Goal: Information Seeking & Learning: Find specific page/section

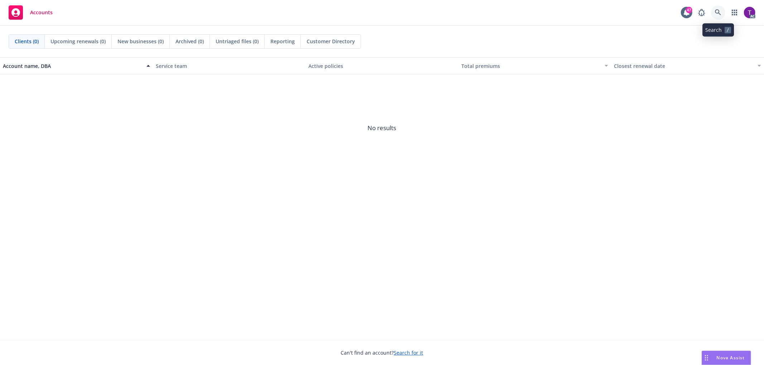
click at [722, 18] on link at bounding box center [718, 12] width 14 height 14
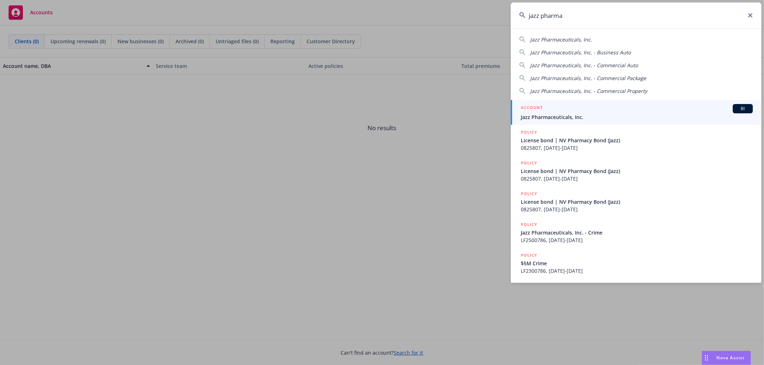
type input "jazz pharma"
click at [555, 117] on span "Jazz Pharmaceuticals, Inc." at bounding box center [636, 117] width 232 height 8
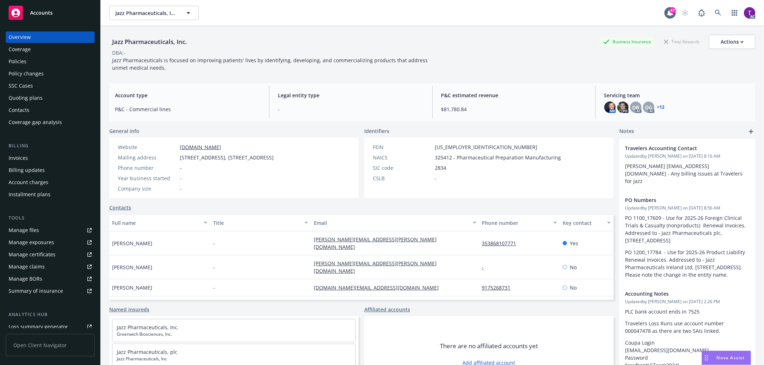
click at [37, 161] on div "Invoices" at bounding box center [50, 157] width 83 height 11
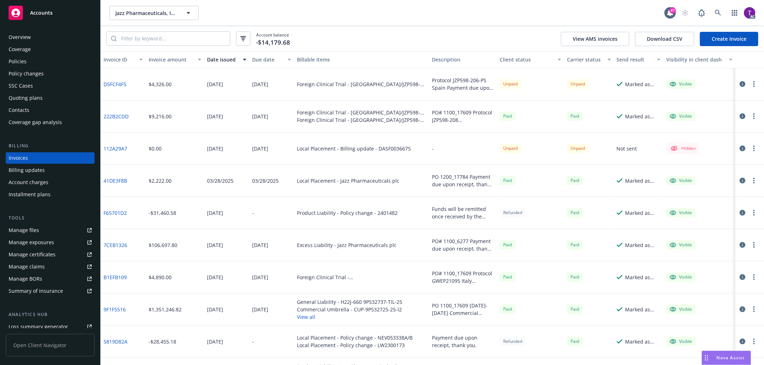
click at [173, 59] on div "Invoice amount" at bounding box center [171, 60] width 45 height 8
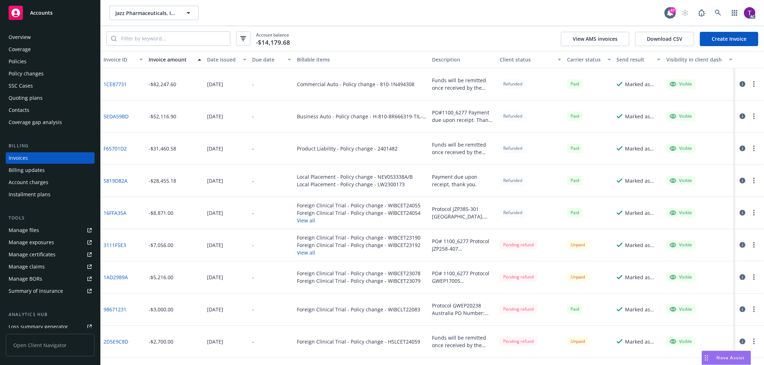
click at [120, 212] on link "16FFA35A" at bounding box center [114, 213] width 23 height 8
click at [739, 214] on icon "button" at bounding box center [742, 213] width 6 height 6
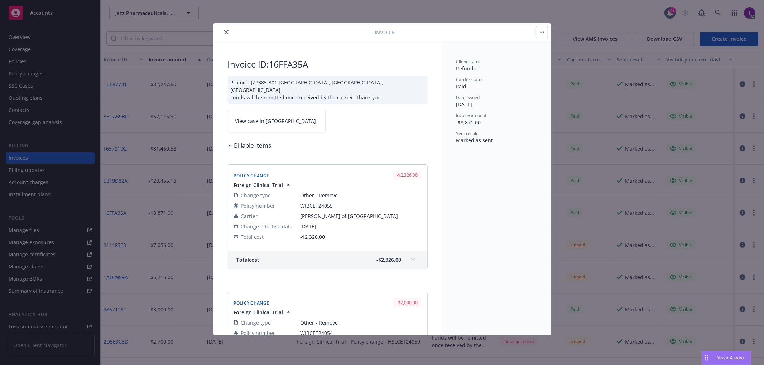
click at [278, 123] on link "View case in SSC" at bounding box center [277, 121] width 98 height 23
click at [227, 30] on icon "close" at bounding box center [226, 32] width 4 height 4
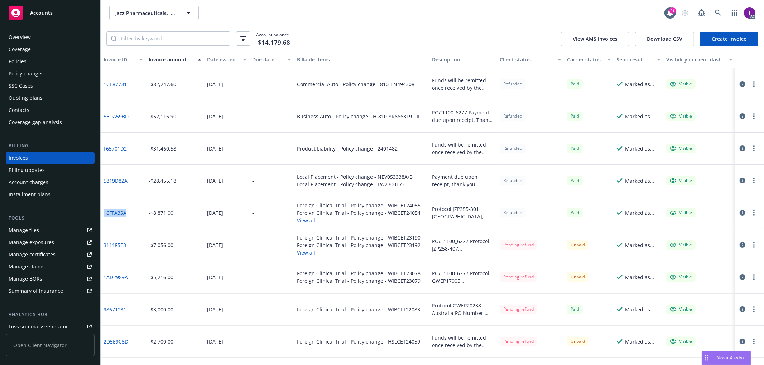
drag, startPoint x: 131, startPoint y: 211, endPoint x: 102, endPoint y: 213, distance: 29.1
click at [102, 213] on div "16FFA35A" at bounding box center [123, 213] width 45 height 32
copy link "16FFA35A"
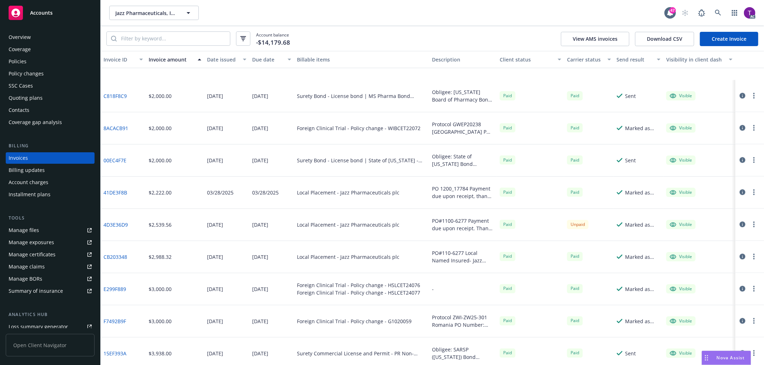
scroll to position [1132, 0]
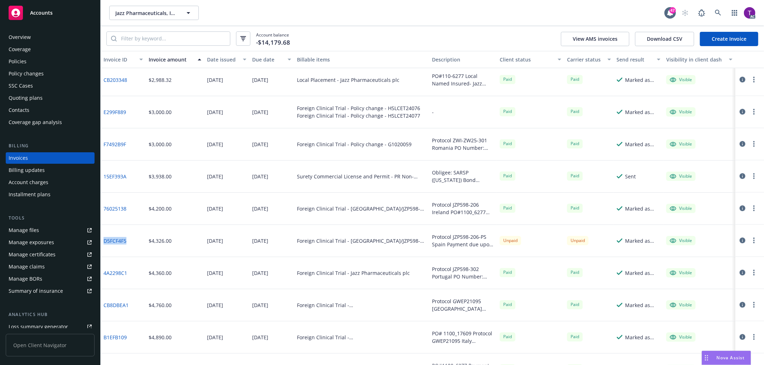
drag, startPoint x: 133, startPoint y: 242, endPoint x: 103, endPoint y: 242, distance: 30.1
click at [103, 242] on div "D5FCF4F5" at bounding box center [123, 241] width 45 height 32
copy link "D5FCF4F5"
click at [117, 238] on link "D5FCF4F5" at bounding box center [114, 241] width 23 height 8
click at [739, 241] on icon "button" at bounding box center [742, 241] width 6 height 6
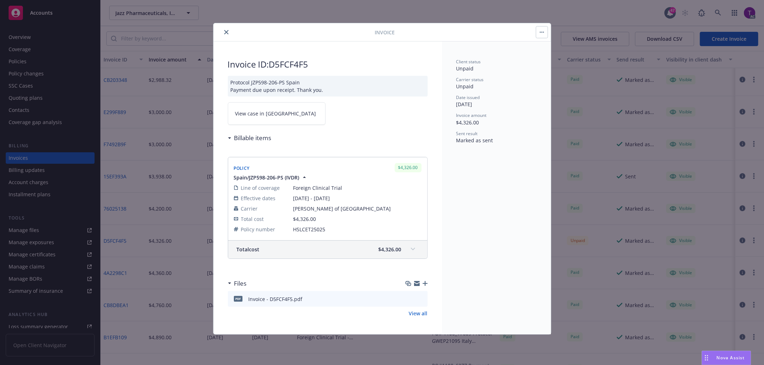
click at [242, 116] on span "View case in SSC" at bounding box center [275, 114] width 81 height 8
click at [223, 30] on button "close" at bounding box center [226, 32] width 9 height 9
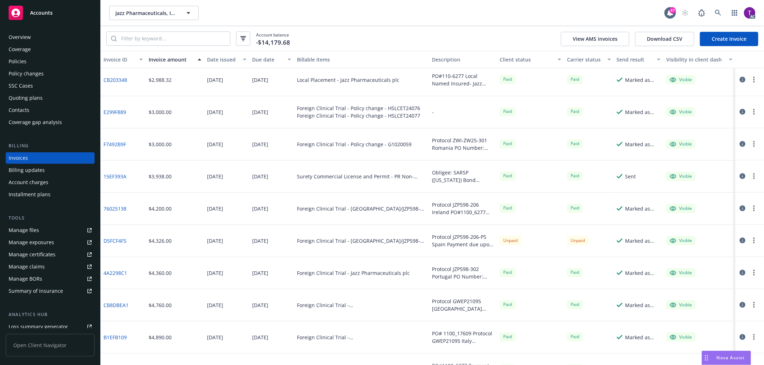
click at [47, 58] on div "Policies" at bounding box center [50, 61] width 83 height 11
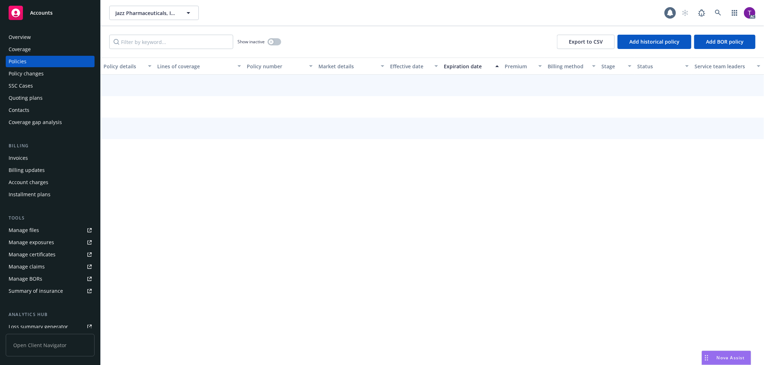
click at [147, 34] on div "Show inactive Export to CSV Add historical policy Add BOR policy" at bounding box center [432, 41] width 663 height 31
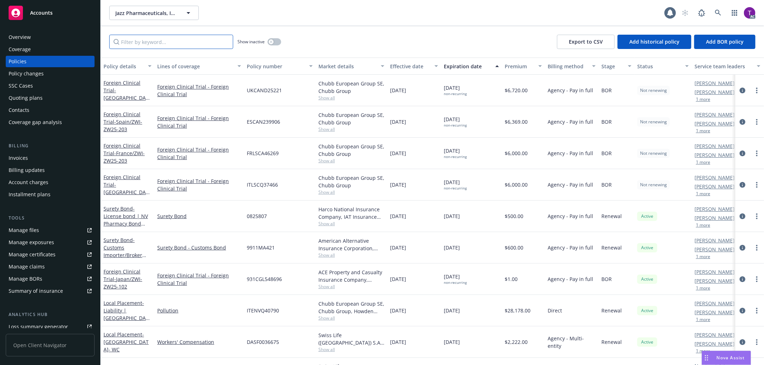
click at [143, 44] on input "Filter by keyword..." at bounding box center [171, 42] width 124 height 14
paste input "HSLCET25025"
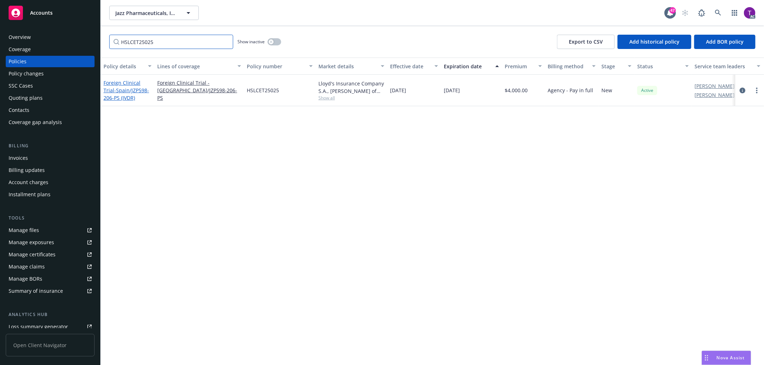
type input "HSLCET25025"
click at [127, 91] on span "- Spain/JZP598-206-PS (IVDR)" at bounding box center [125, 94] width 45 height 14
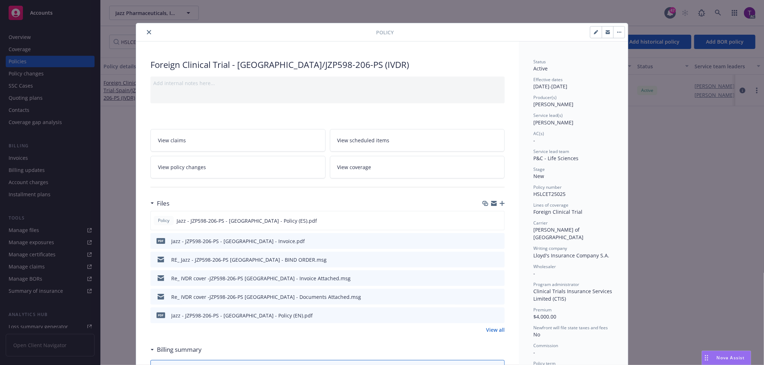
click at [494, 238] on icon "preview file" at bounding box center [497, 240] width 6 height 5
click at [147, 33] on icon "close" at bounding box center [149, 32] width 4 height 4
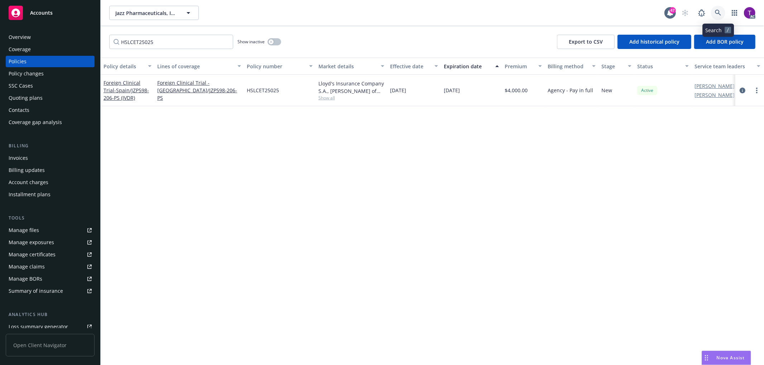
click at [717, 6] on link at bounding box center [718, 13] width 14 height 14
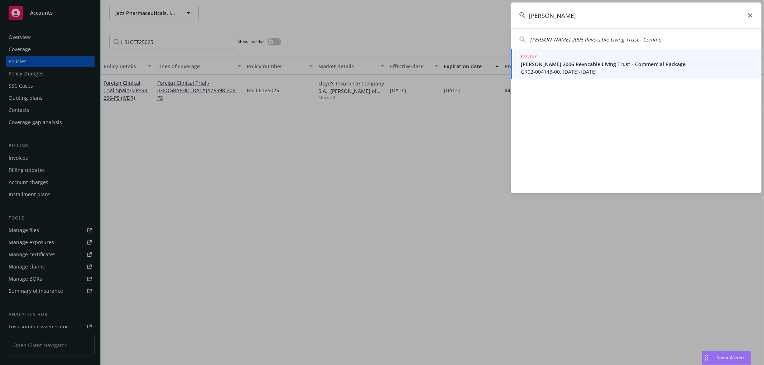
type input "peter e kardum"
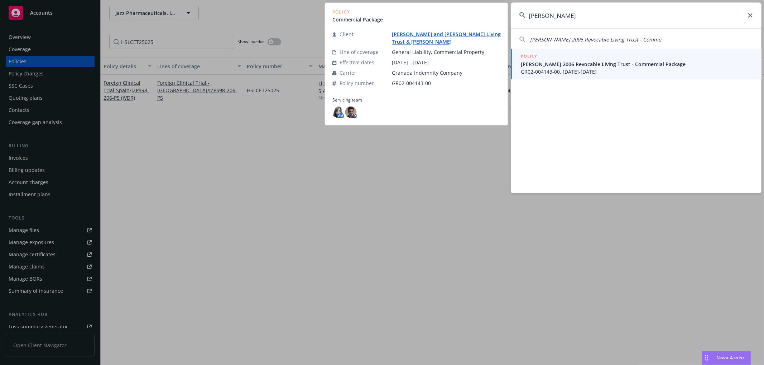
click at [551, 59] on div "POLICY" at bounding box center [636, 57] width 232 height 8
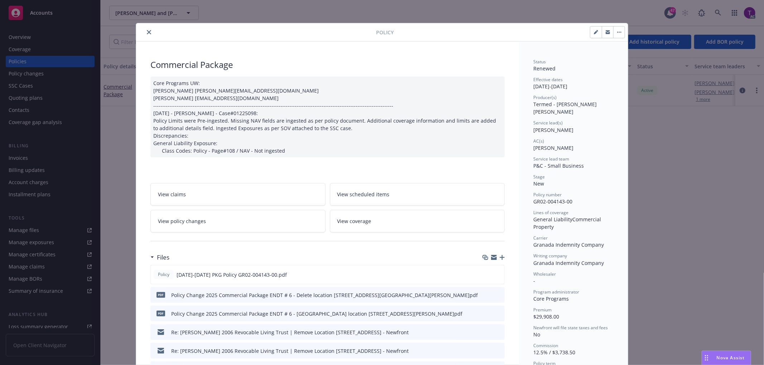
click at [147, 34] on icon "close" at bounding box center [149, 32] width 4 height 4
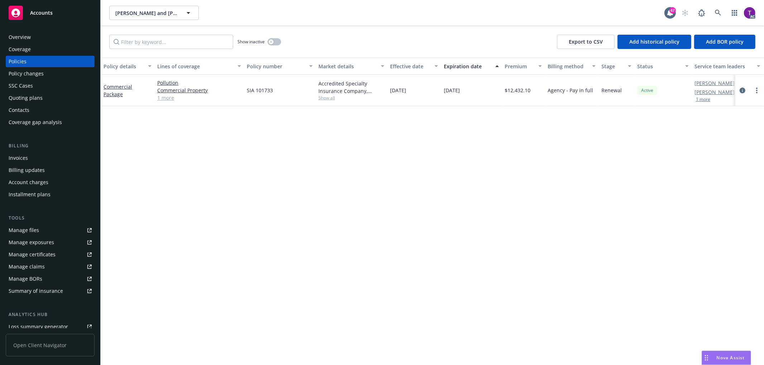
click at [45, 155] on div "Invoices" at bounding box center [50, 157] width 83 height 11
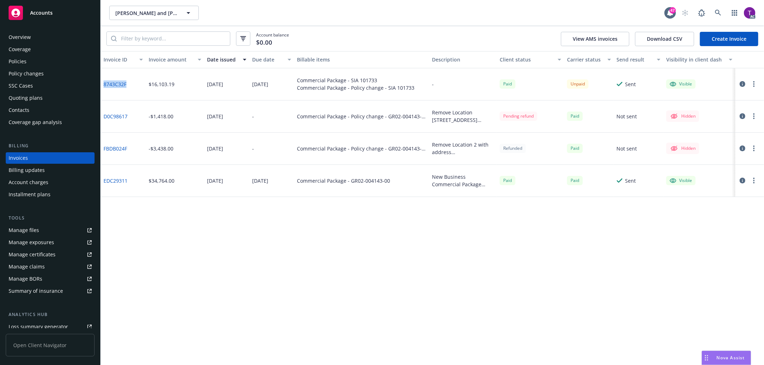
drag, startPoint x: 118, startPoint y: 83, endPoint x: 104, endPoint y: 87, distance: 14.8
click at [104, 87] on div "8743C32F" at bounding box center [123, 84] width 45 height 32
copy link "8743C32F"
drag, startPoint x: 381, startPoint y: 83, endPoint x: 350, endPoint y: 79, distance: 31.3
click at [350, 79] on div "Commercial Package - SIA 101733" at bounding box center [355, 81] width 117 height 8
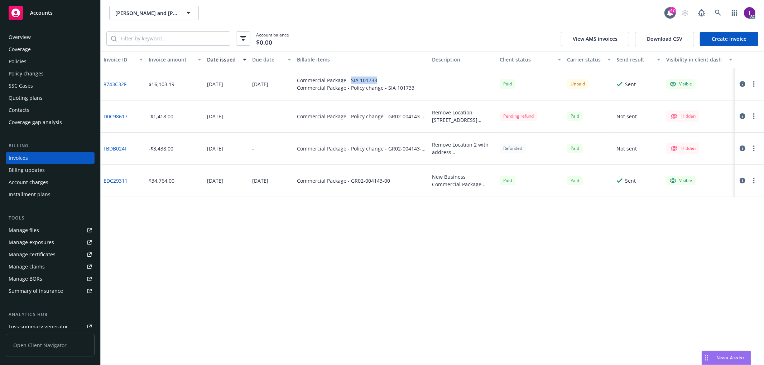
copy div "SIA 101733"
click at [30, 62] on div "Policies" at bounding box center [50, 61] width 83 height 11
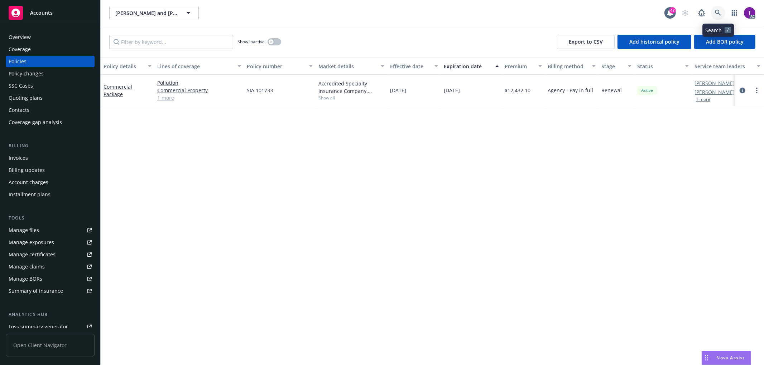
click at [712, 13] on link at bounding box center [718, 13] width 14 height 14
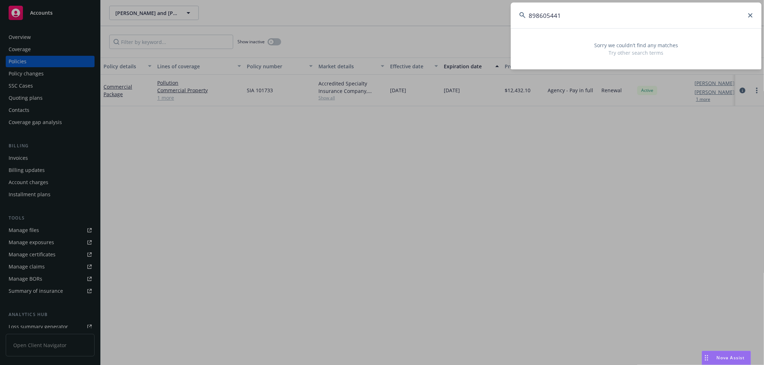
drag, startPoint x: 582, startPoint y: 21, endPoint x: 457, endPoint y: 15, distance: 125.4
click at [457, 15] on div "898605441 Sorry we couldn’t find any matches Try other search terms" at bounding box center [382, 182] width 764 height 365
type input "898605441"
click at [749, 15] on icon at bounding box center [750, 15] width 4 height 4
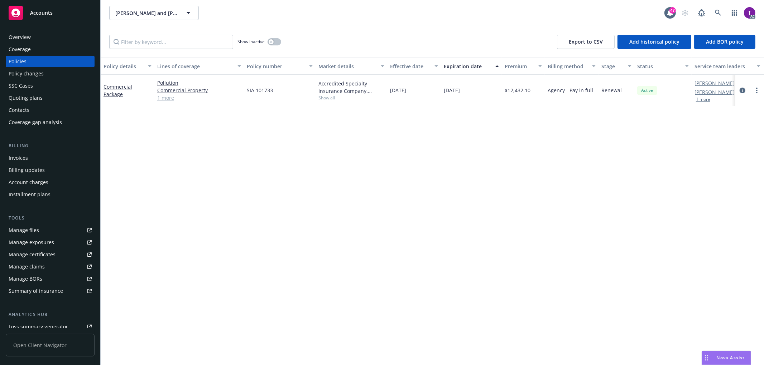
click at [39, 37] on div "Overview" at bounding box center [50, 36] width 83 height 11
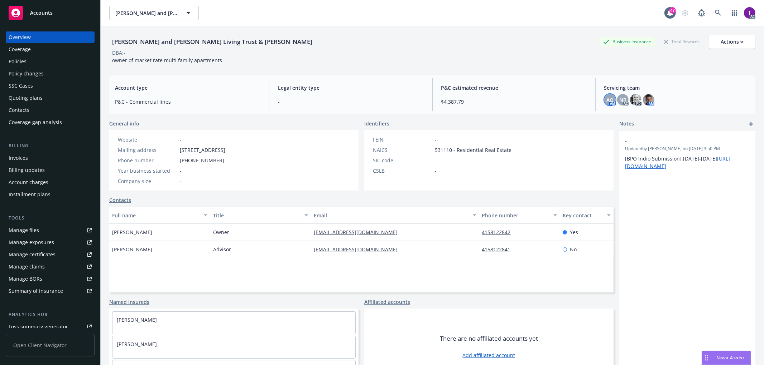
click at [606, 98] on span "AO" at bounding box center [609, 100] width 7 height 8
click at [619, 99] on span "NR" at bounding box center [622, 100] width 7 height 8
click at [643, 102] on img at bounding box center [648, 99] width 11 height 11
click at [619, 98] on span "NR" at bounding box center [622, 100] width 7 height 8
drag, startPoint x: 341, startPoint y: 42, endPoint x: 111, endPoint y: 43, distance: 229.8
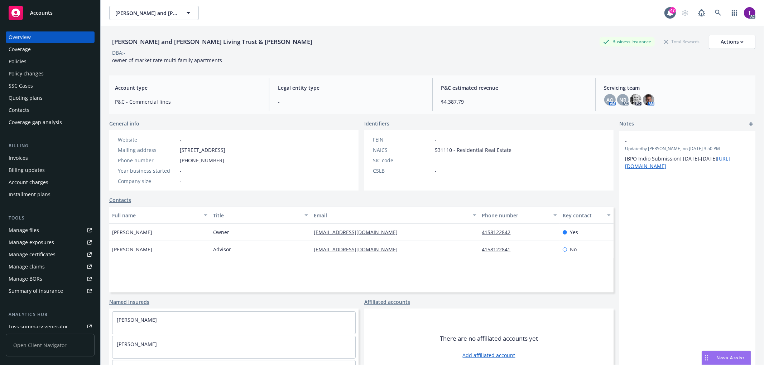
click at [111, 43] on div "Darlene Kardum Portillo and Joe Portillo Living Trust & Peter Michael Kardum Bu…" at bounding box center [432, 42] width 646 height 14
copy div "Darlene Kardum Portillo and Joe Portillo Living Trust & Peter Michael Kardum"
click at [188, 42] on div "Darlene Kardum Portillo and Joe Portillo Living Trust & Peter Michael Kardum" at bounding box center [212, 41] width 206 height 9
drag, startPoint x: 183, startPoint y: 40, endPoint x: 101, endPoint y: 43, distance: 81.7
click at [101, 43] on div "Darlene Kardum Portillo and Joe Portillo Living Trust & Peter Michael Kardum Bu…" at bounding box center [432, 208] width 663 height 365
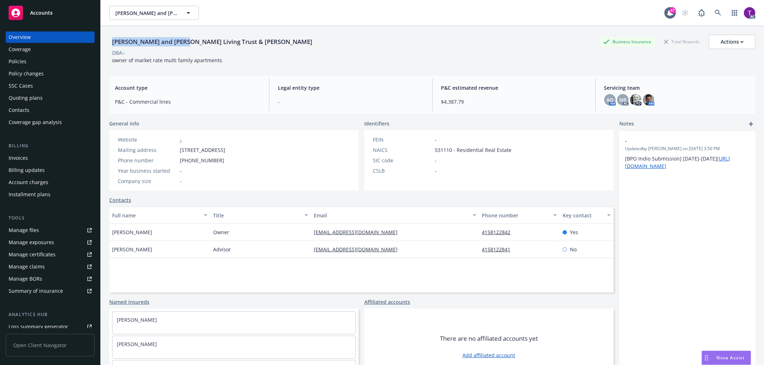
copy div "Darlene Kardum Portillo"
click at [607, 98] on span "AO" at bounding box center [609, 100] width 7 height 8
click at [621, 99] on span "NR" at bounding box center [622, 100] width 7 height 8
click at [703, 16] on div "AC" at bounding box center [716, 13] width 77 height 14
click at [714, 13] on icon at bounding box center [717, 13] width 6 height 6
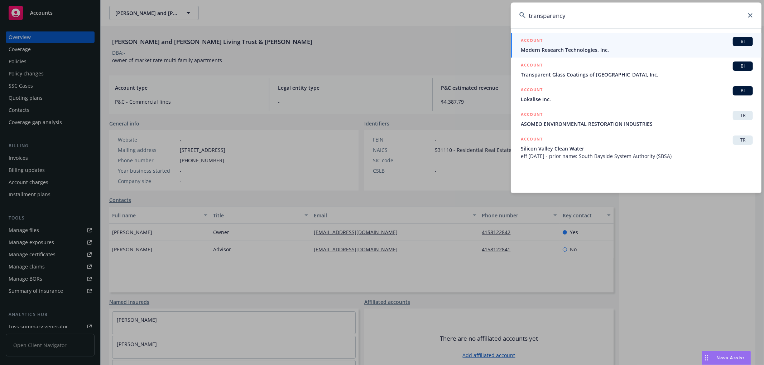
drag, startPoint x: 617, startPoint y: 19, endPoint x: 334, endPoint y: -31, distance: 287.5
click at [334, 0] on html "Accounts Overview Coverage Policies Policy changes SSC Cases Quoting plans Cont…" at bounding box center [382, 182] width 764 height 365
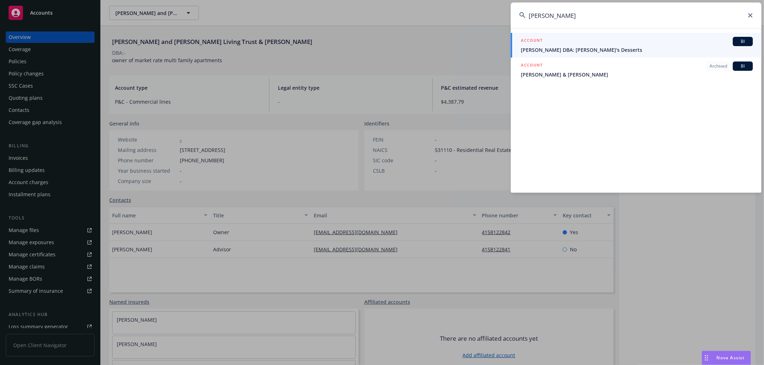
drag, startPoint x: 589, startPoint y: 9, endPoint x: 432, endPoint y: 6, distance: 156.8
click at [432, 6] on div "eric esser ACCOUNT BI Erika Sacks DBA: Erika's Desserts ACCOUNT Archived BI Eri…" at bounding box center [382, 182] width 764 height 365
paste input "Plum Aviation"
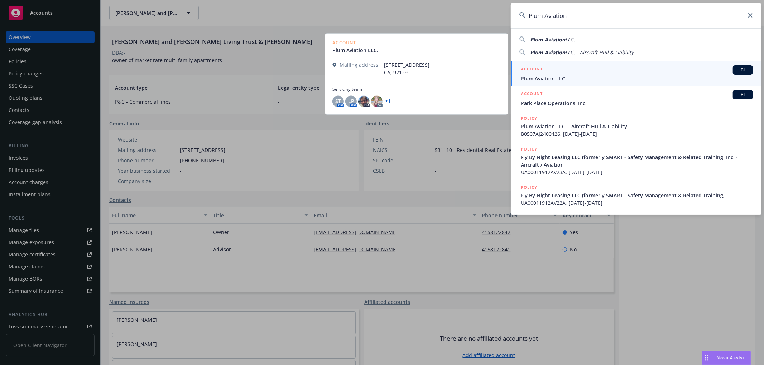
type input "Plum Aviation"
click at [564, 76] on span "Plum Aviation LLC." at bounding box center [636, 79] width 232 height 8
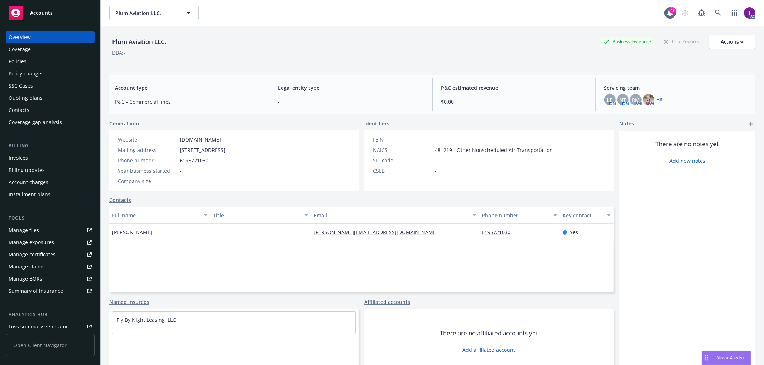
click at [16, 158] on div "Invoices" at bounding box center [18, 157] width 19 height 11
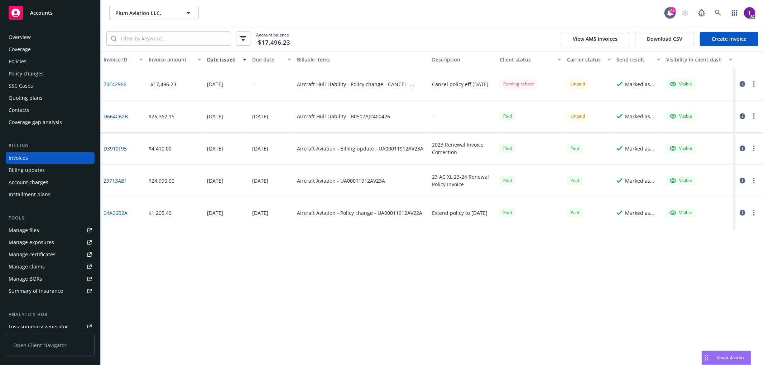
click at [119, 113] on link "D664C62B" at bounding box center [115, 117] width 24 height 8
click at [714, 7] on link at bounding box center [718, 13] width 14 height 14
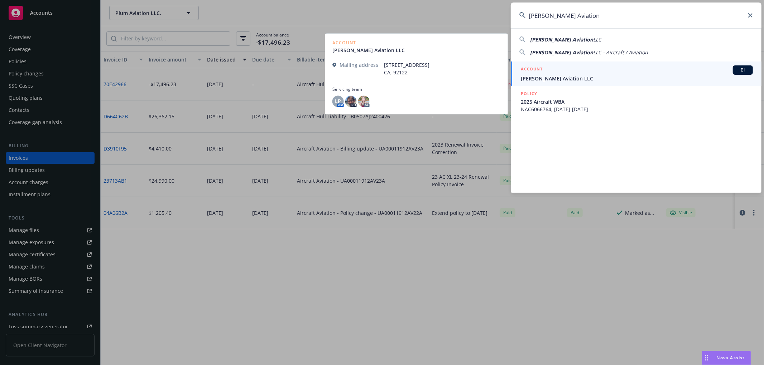
type input "Dave Simpson Aviation"
click at [532, 71] on h5 "ACCOUNT" at bounding box center [531, 70] width 22 height 9
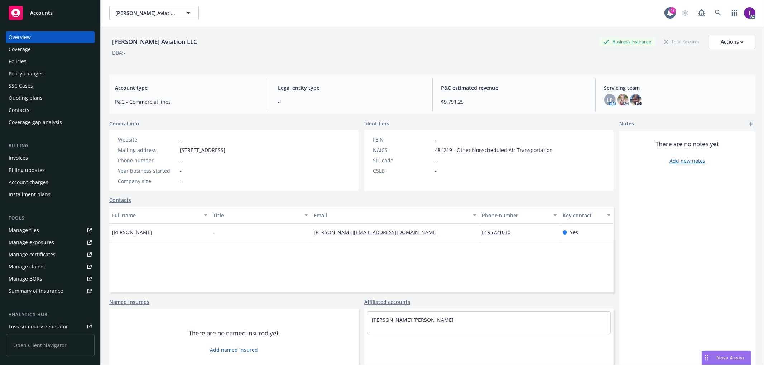
click at [29, 153] on div "Invoices" at bounding box center [50, 157] width 83 height 11
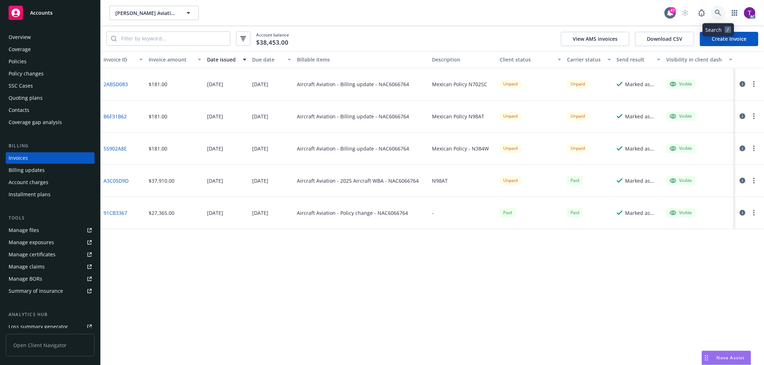
click at [718, 16] on link at bounding box center [718, 13] width 14 height 14
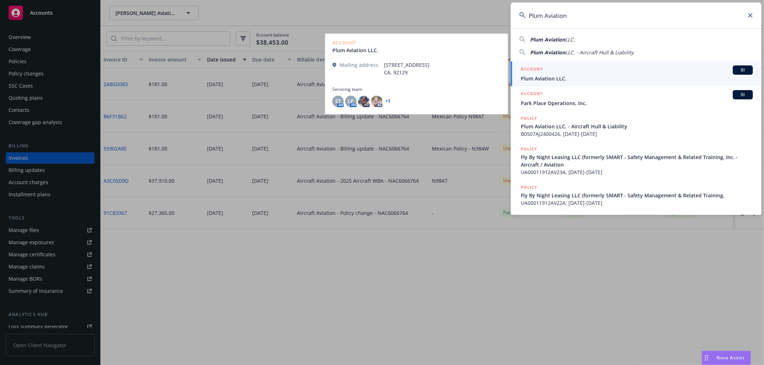
type input "Plum Aviation"
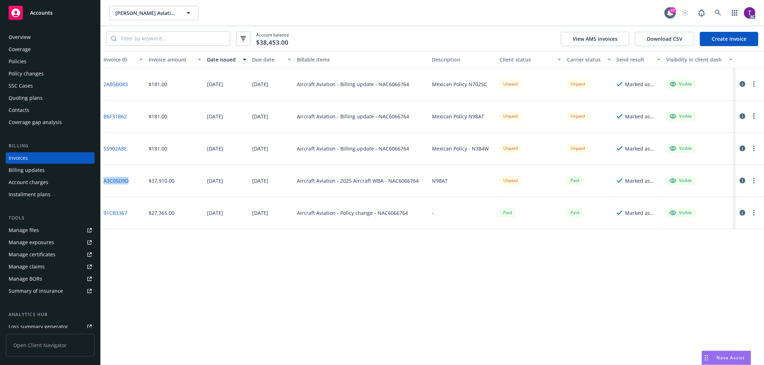
drag, startPoint x: 118, startPoint y: 180, endPoint x: 105, endPoint y: 183, distance: 14.3
click at [105, 183] on div "A3C05D9D" at bounding box center [123, 181] width 45 height 32
drag, startPoint x: 417, startPoint y: 181, endPoint x: 387, endPoint y: 183, distance: 30.8
click at [387, 183] on div "Aircraft Aviation - 2025 Aircraft WBA - NAC6066764" at bounding box center [361, 181] width 135 height 32
click at [403, 184] on div "Aircraft Aviation - 2025 Aircraft WBA - NAC6066764" at bounding box center [358, 181] width 122 height 8
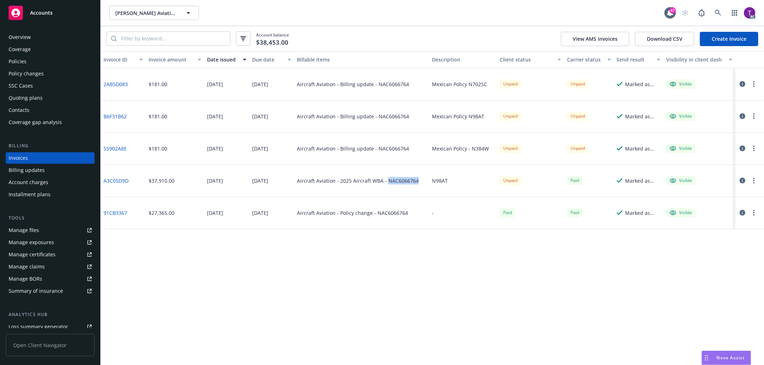
drag, startPoint x: 416, startPoint y: 181, endPoint x: 385, endPoint y: 181, distance: 31.1
click at [385, 181] on div "Aircraft Aviation - 2025 Aircraft WBA - NAC6066764" at bounding box center [361, 181] width 135 height 32
copy div "NAC6066764"
click at [125, 180] on link "A3C05D9D" at bounding box center [115, 181] width 25 height 8
click at [181, 40] on input "search" at bounding box center [173, 39] width 113 height 14
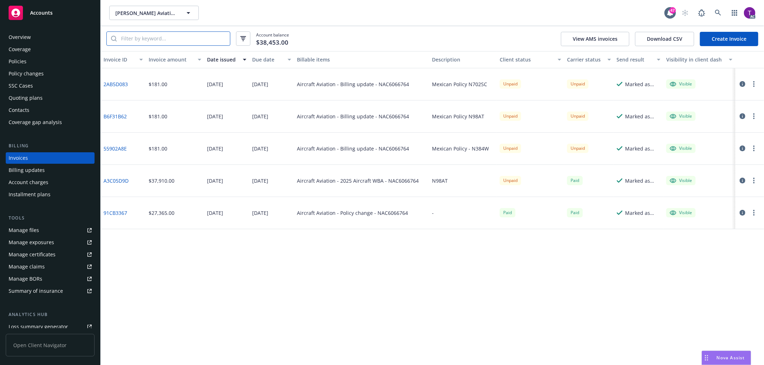
paste input "NAC6066764"
type input "NAC6066764"
click at [240, 34] on button "button" at bounding box center [243, 38] width 14 height 14
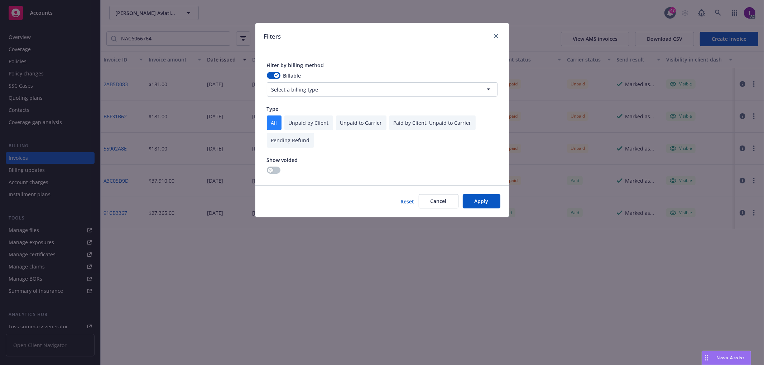
click at [275, 165] on div "Show voided" at bounding box center [282, 165] width 31 height 18
click at [275, 168] on button "button" at bounding box center [274, 170] width 14 height 7
click at [480, 201] on button "Apply" at bounding box center [481, 201] width 38 height 14
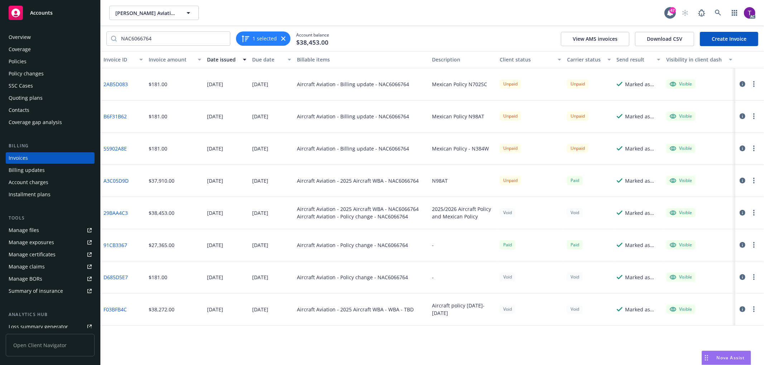
click at [15, 34] on div "Overview" at bounding box center [20, 36] width 22 height 11
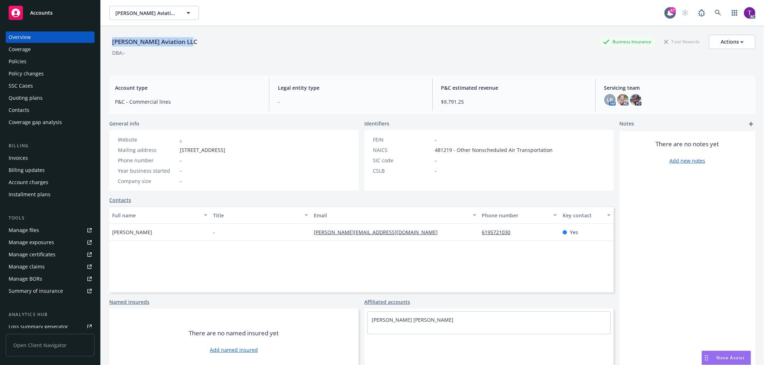
drag, startPoint x: 111, startPoint y: 43, endPoint x: 196, endPoint y: 38, distance: 85.3
click at [196, 38] on div "Dave Simpson Aviation LLC Business Insurance Total Rewards Actions" at bounding box center [432, 42] width 646 height 14
copy div "Dave Simpson Aviation LLC"
click at [40, 155] on div "Invoices" at bounding box center [50, 157] width 83 height 11
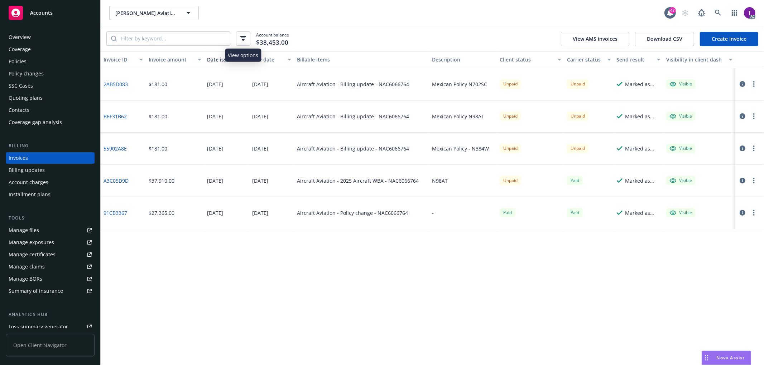
click at [240, 38] on icon "button" at bounding box center [243, 38] width 6 height 5
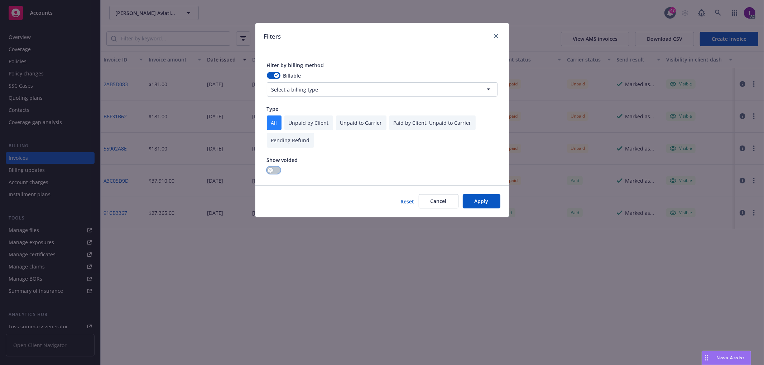
click at [278, 169] on button "button" at bounding box center [274, 170] width 14 height 7
click at [486, 196] on button "Apply" at bounding box center [481, 201] width 38 height 14
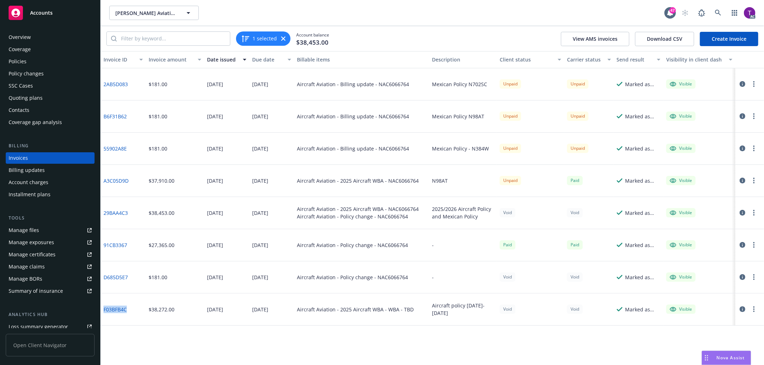
drag, startPoint x: 126, startPoint y: 313, endPoint x: 102, endPoint y: 312, distance: 24.0
click at [102, 312] on div "F03BFB4C" at bounding box center [123, 310] width 45 height 32
copy link "F03BFB4C"
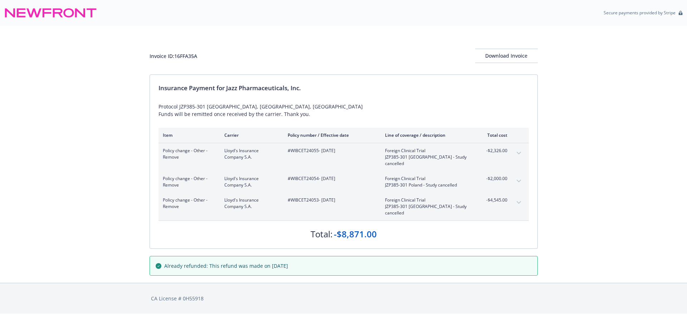
click at [199, 58] on div "Invoice ID: 16FFA35A Download Invoice" at bounding box center [344, 56] width 388 height 14
drag, startPoint x: 202, startPoint y: 58, endPoint x: 176, endPoint y: 58, distance: 25.8
click at [176, 58] on div "Invoice ID: 16FFA35A Download Invoice" at bounding box center [344, 56] width 388 height 14
copy div "16FFA35A"
drag, startPoint x: 305, startPoint y: 88, endPoint x: 226, endPoint y: 88, distance: 78.4
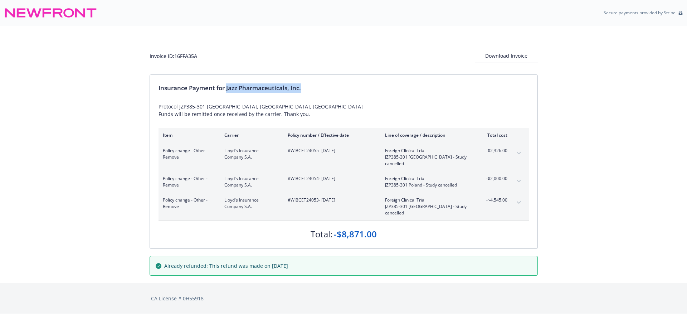
click at [226, 88] on div "Insurance Payment for Jazz Pharmaceuticals, Inc." at bounding box center [344, 87] width 370 height 9
copy div "Jazz Pharmaceuticals, Inc."
drag, startPoint x: 198, startPoint y: 59, endPoint x: 176, endPoint y: 59, distance: 21.1
click at [176, 59] on div "Invoice ID: 16FFA35A Download Invoice" at bounding box center [344, 56] width 388 height 14
copy div "16FFA35A"
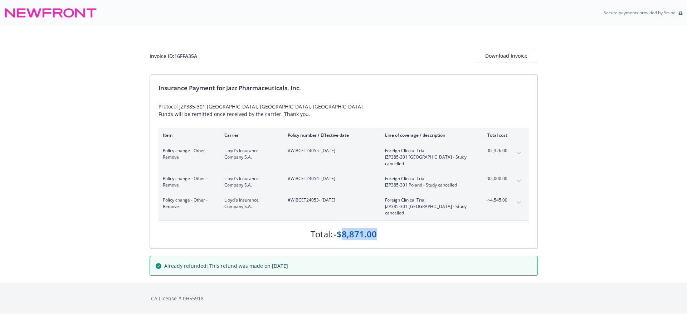
drag, startPoint x: 366, startPoint y: 226, endPoint x: 343, endPoint y: 224, distance: 23.6
click at [343, 224] on div "Total: -$8,871.00" at bounding box center [344, 230] width 370 height 19
copy div "8,871.00"
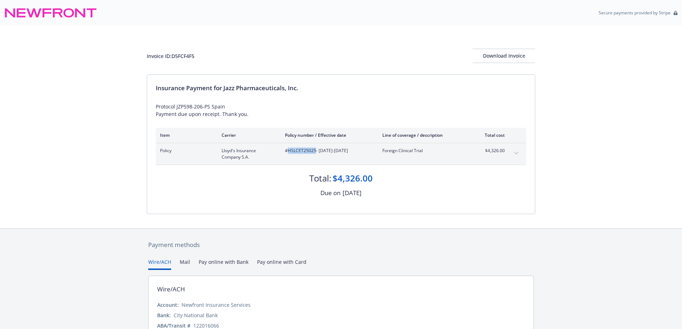
drag, startPoint x: 315, startPoint y: 153, endPoint x: 289, endPoint y: 154, distance: 25.5
click at [289, 154] on div "#HSLCET25025 - 06/12/2025-06/12/2026" at bounding box center [328, 153] width 86 height 13
copy span "HSLCET25025"
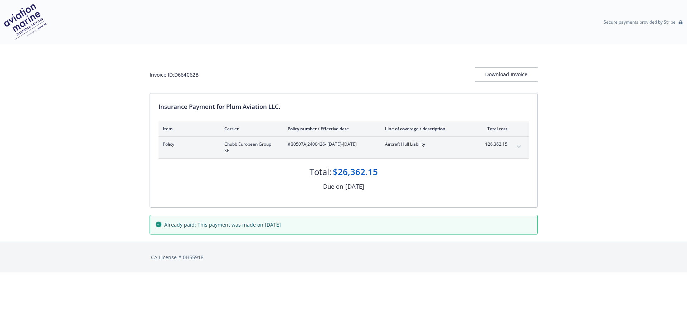
click at [662, 45] on div "Invoice ID: D664C62B Download Invoice Insurance Payment for Plum Aviation LLC. …" at bounding box center [343, 142] width 687 height 197
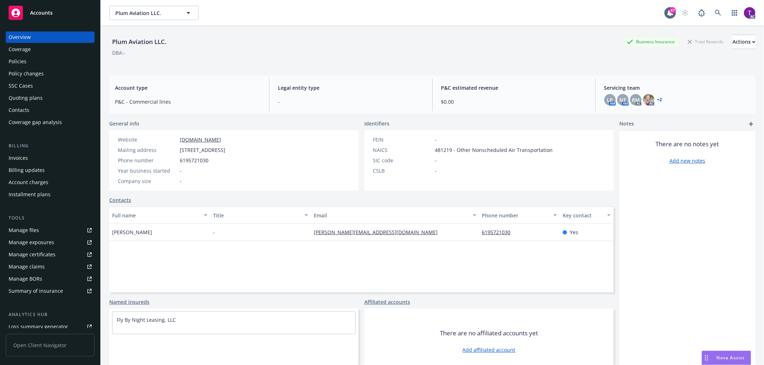
click at [29, 160] on div "Invoices" at bounding box center [50, 157] width 83 height 11
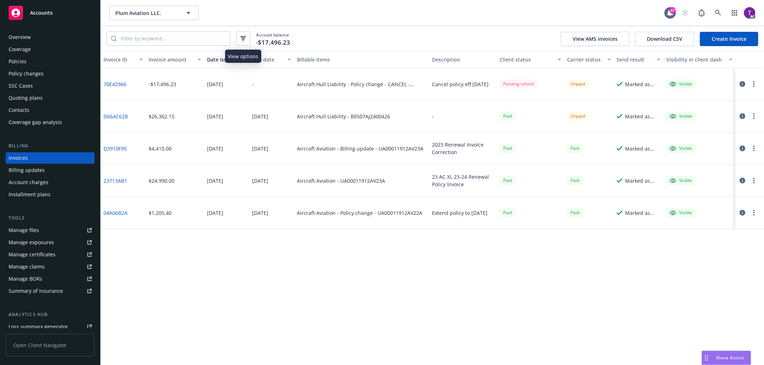
click at [246, 37] on icon "button" at bounding box center [243, 36] width 6 height 1
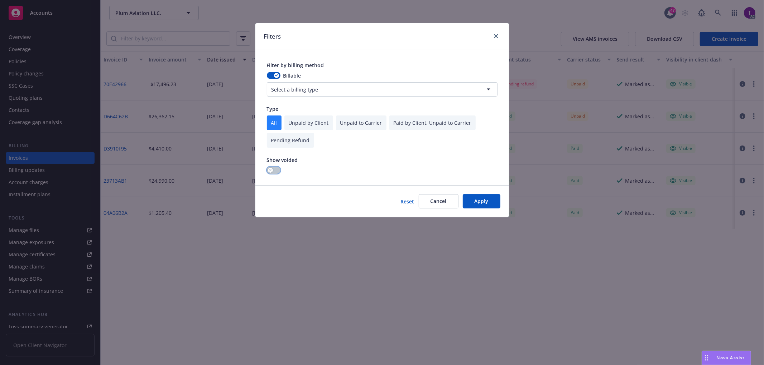
click at [275, 171] on button "button" at bounding box center [274, 170] width 14 height 7
click at [485, 199] on button "Apply" at bounding box center [481, 201] width 38 height 14
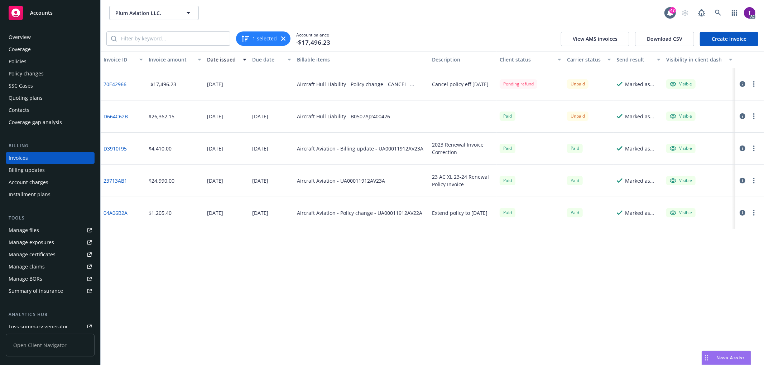
click at [556, 21] on div "Plum Aviation LLC. Plum Aviation LLC. 47 AC" at bounding box center [432, 13] width 663 height 26
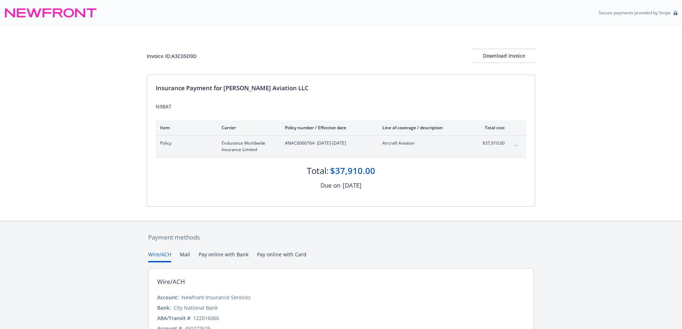
click at [302, 143] on span "#NAC6066764 - [DATE]-[DATE]" at bounding box center [328, 143] width 86 height 6
copy span "NAC6066764"
